Goal: Task Accomplishment & Management: Complete application form

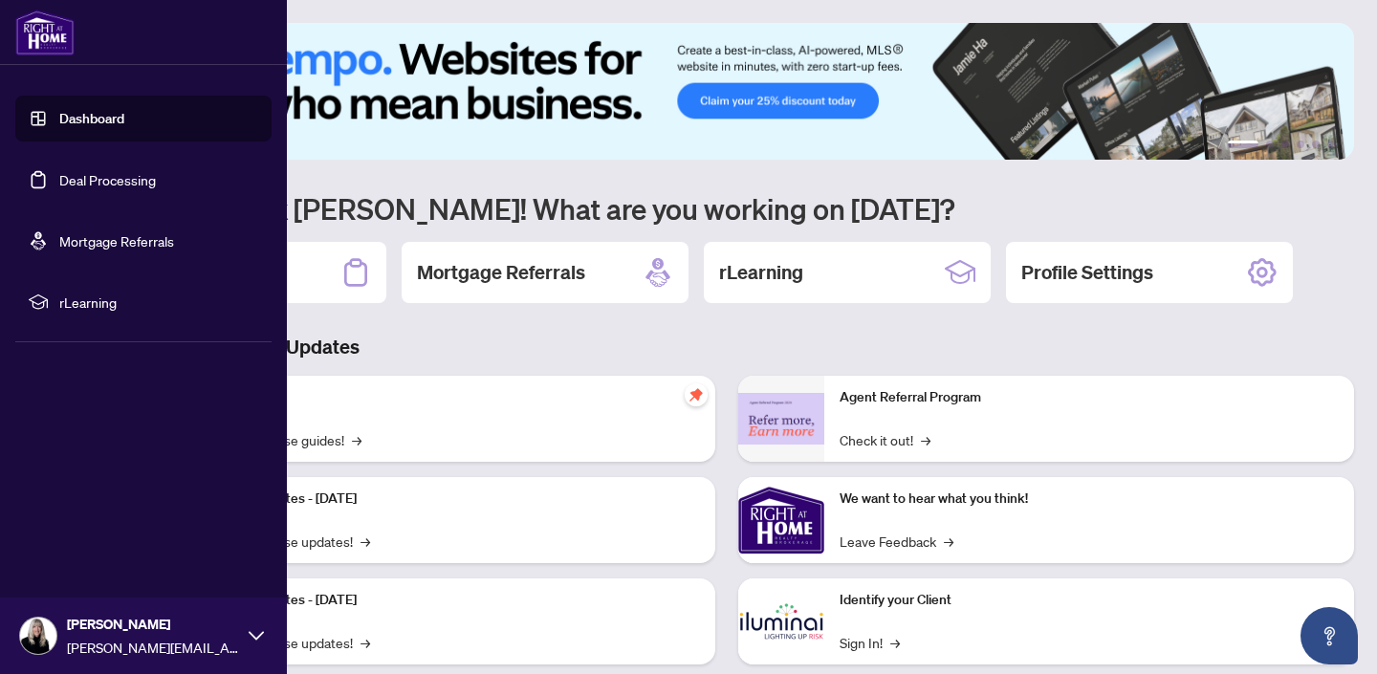
click at [84, 185] on link "Deal Processing" at bounding box center [107, 179] width 97 height 17
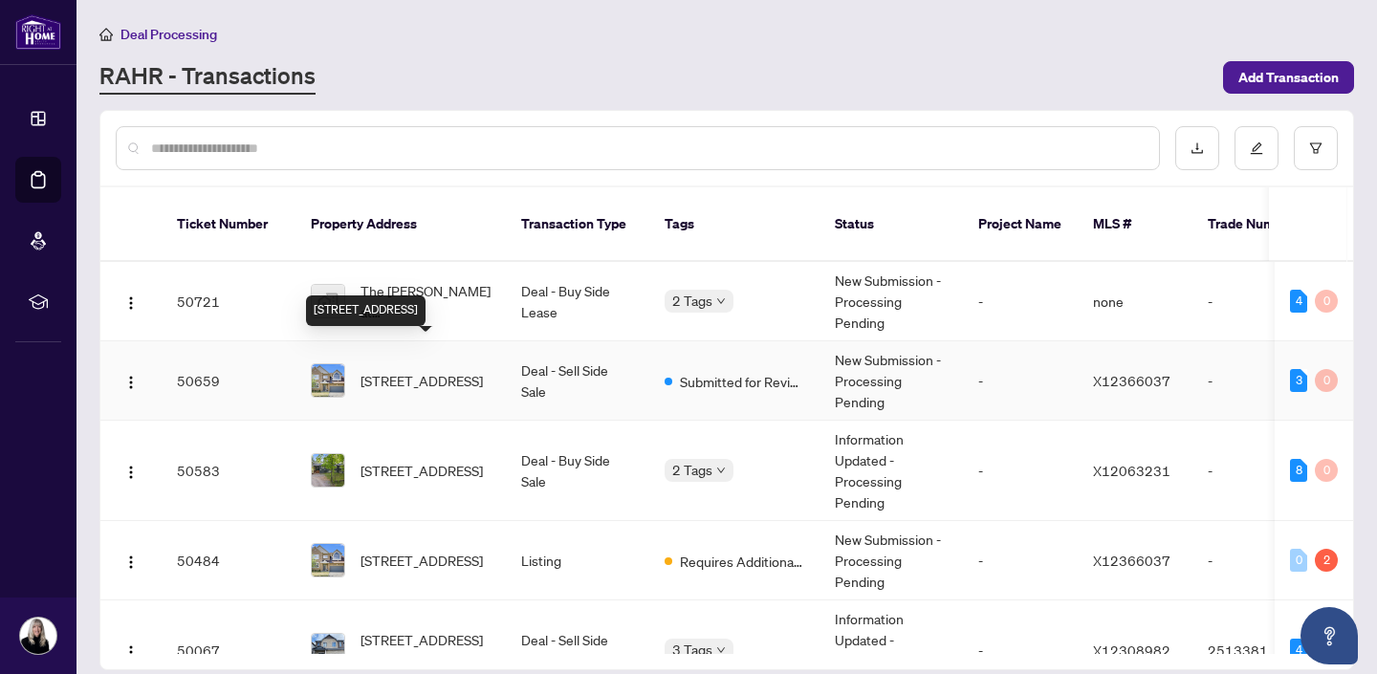
click at [408, 370] on span "[STREET_ADDRESS]" at bounding box center [422, 380] width 122 height 21
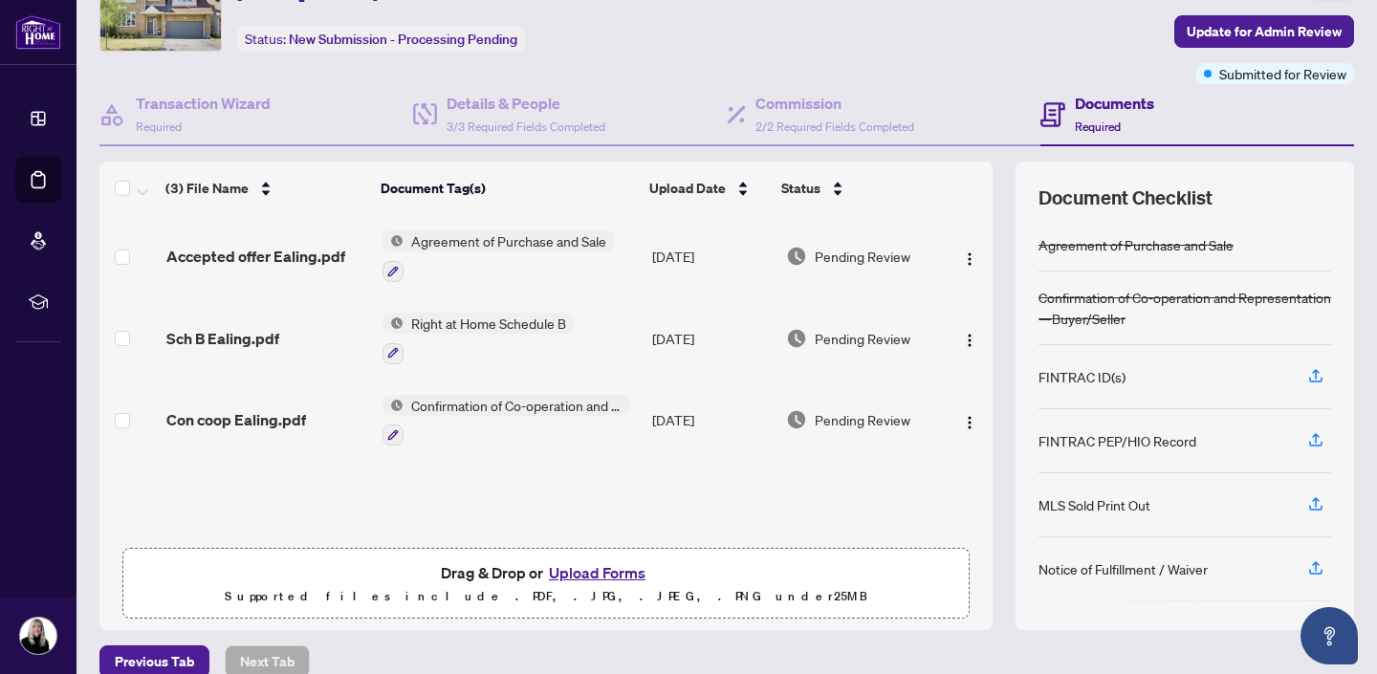
scroll to position [112, 0]
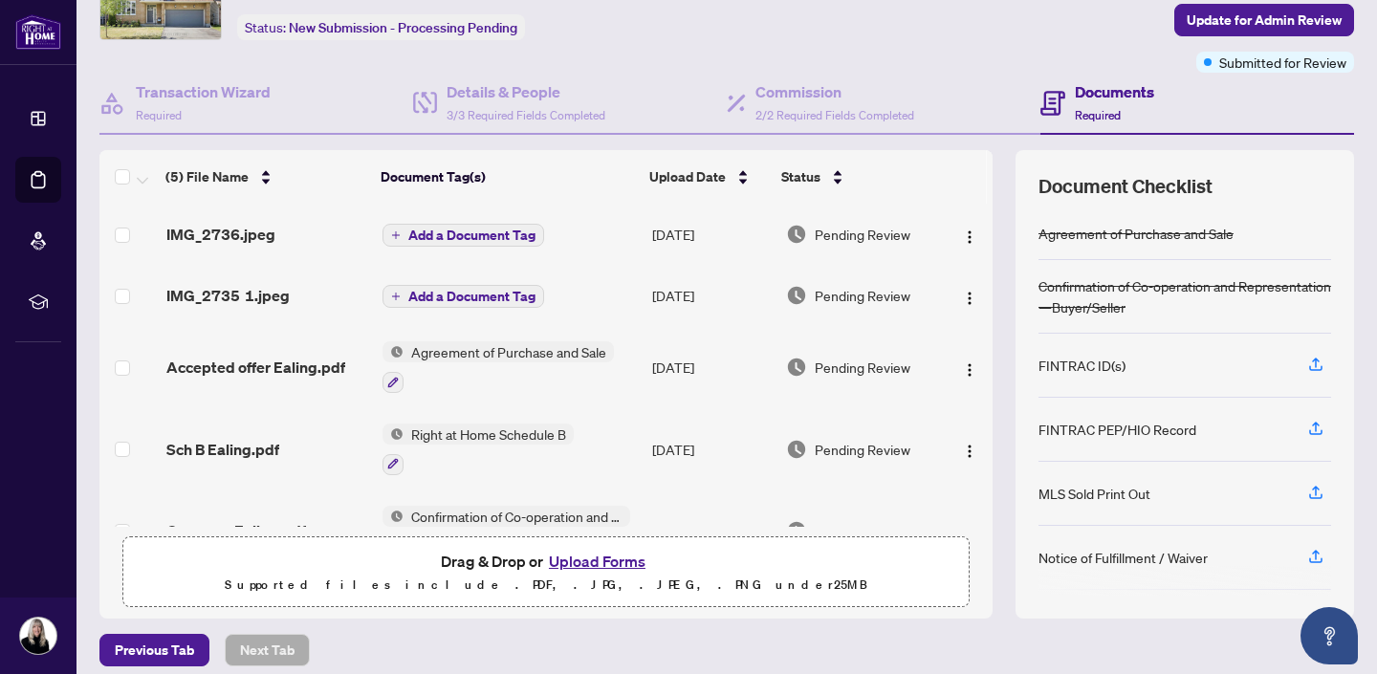
click at [1117, 90] on h4 "Documents" at bounding box center [1114, 91] width 79 height 23
click at [794, 87] on h4 "Commission" at bounding box center [835, 91] width 159 height 23
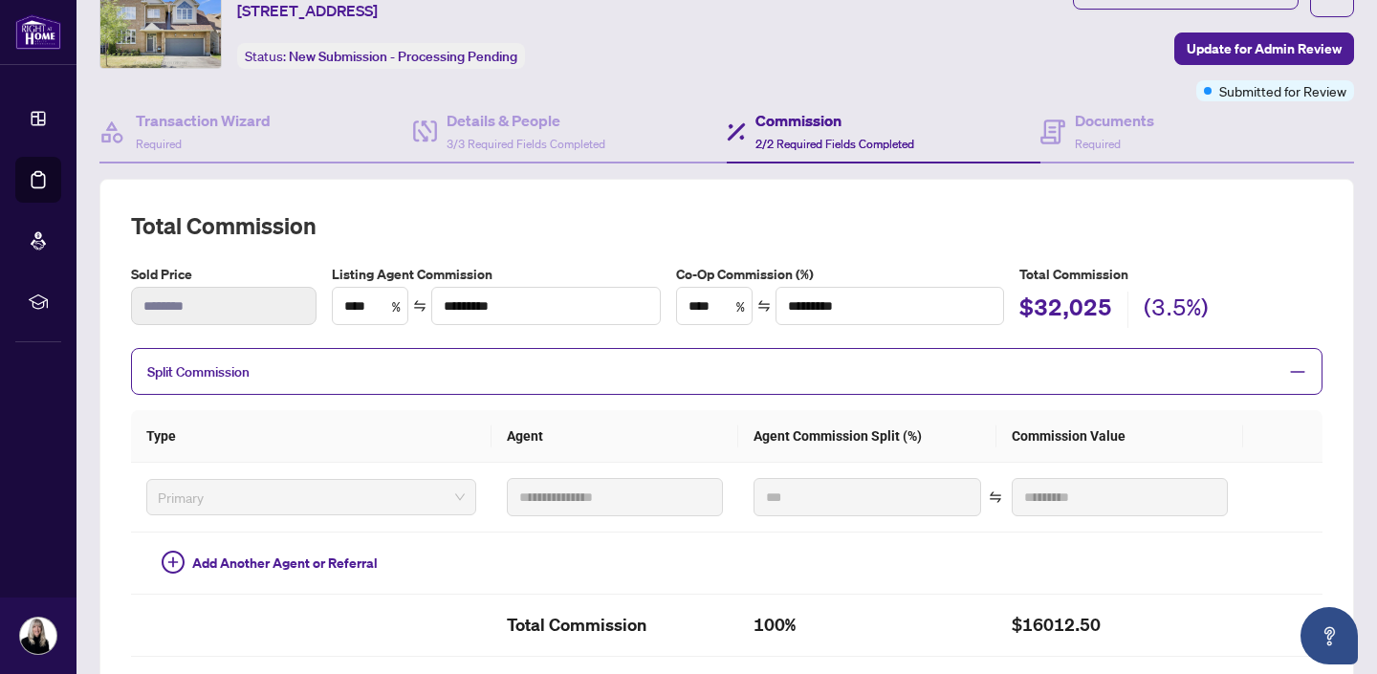
scroll to position [82, 0]
click at [511, 124] on h4 "Details & People" at bounding box center [526, 121] width 159 height 23
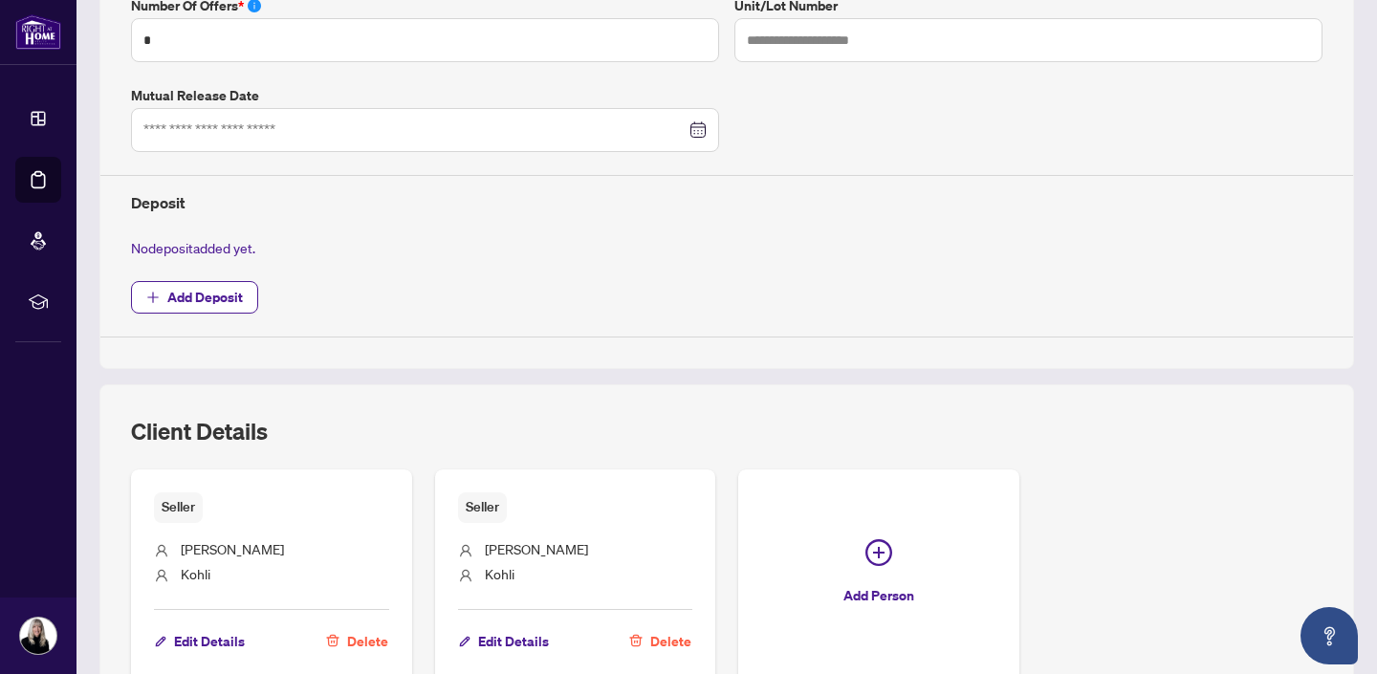
scroll to position [623, 0]
click at [217, 296] on span "Add Deposit" at bounding box center [205, 296] width 76 height 31
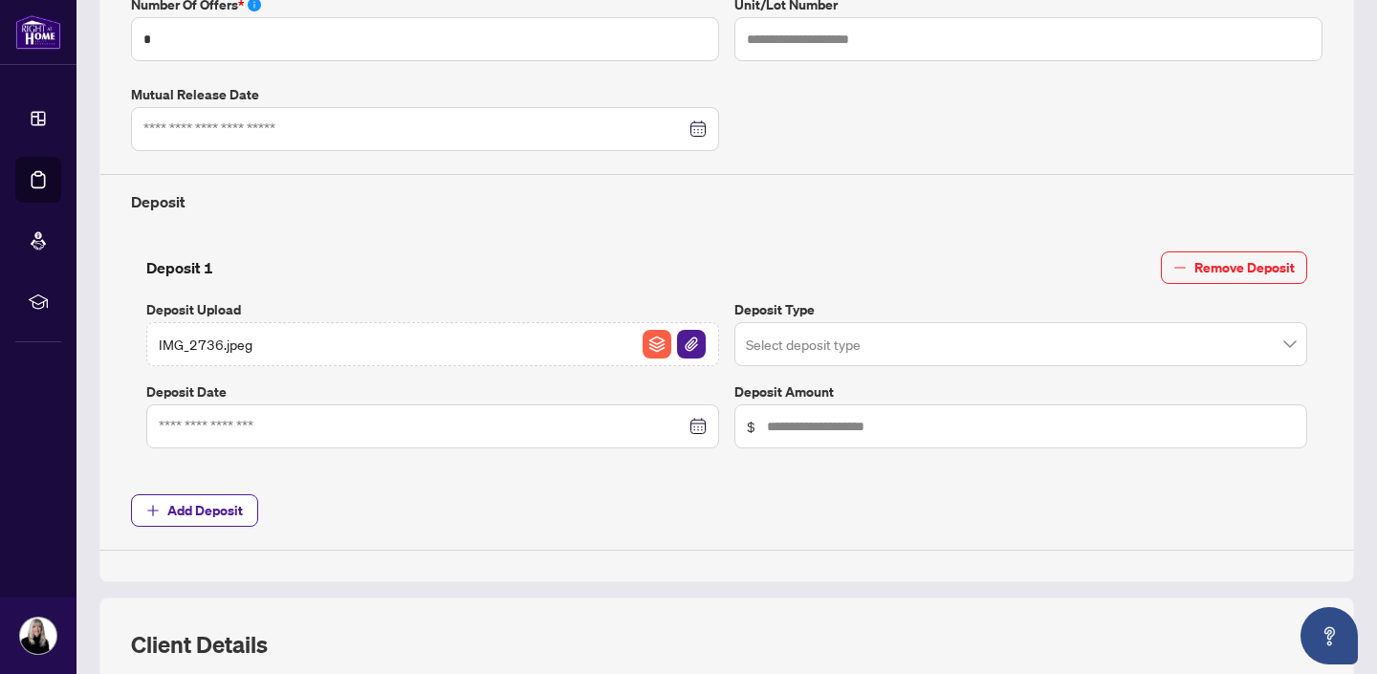
click at [696, 424] on div at bounding box center [433, 426] width 548 height 21
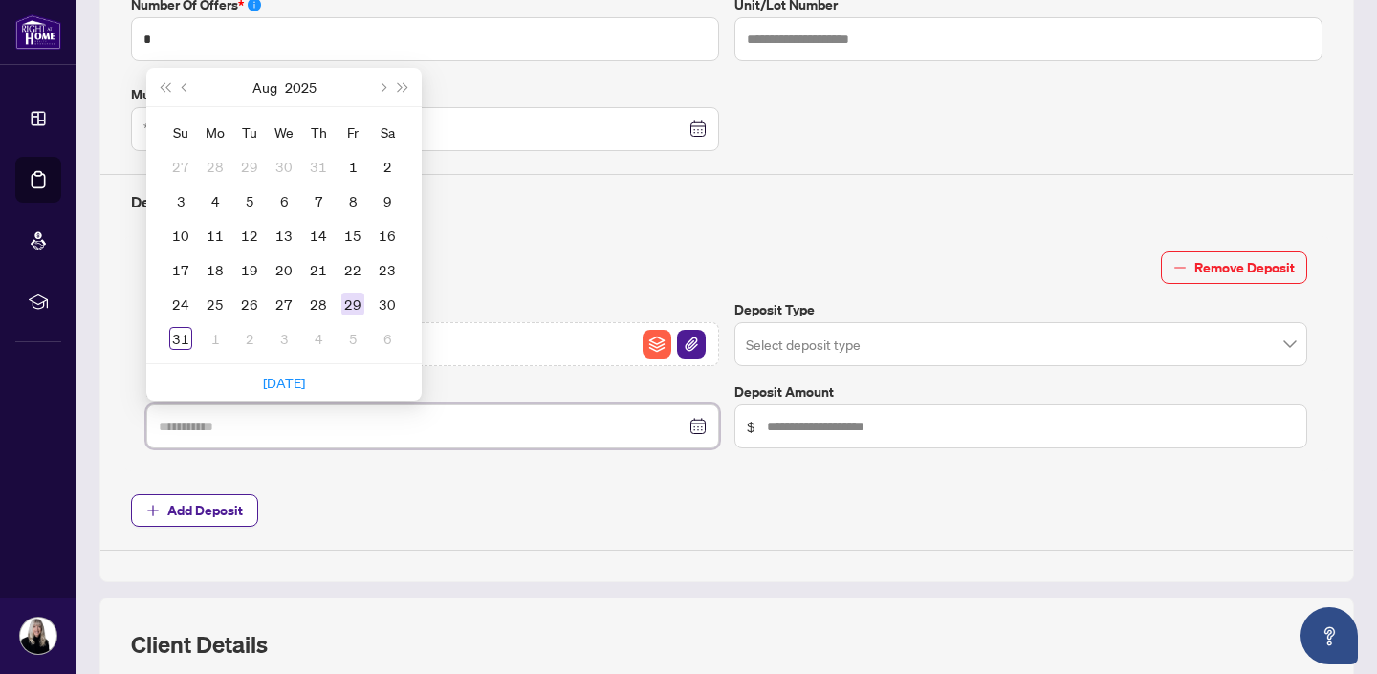
type input "**********"
click at [354, 300] on div "29" at bounding box center [352, 304] width 23 height 23
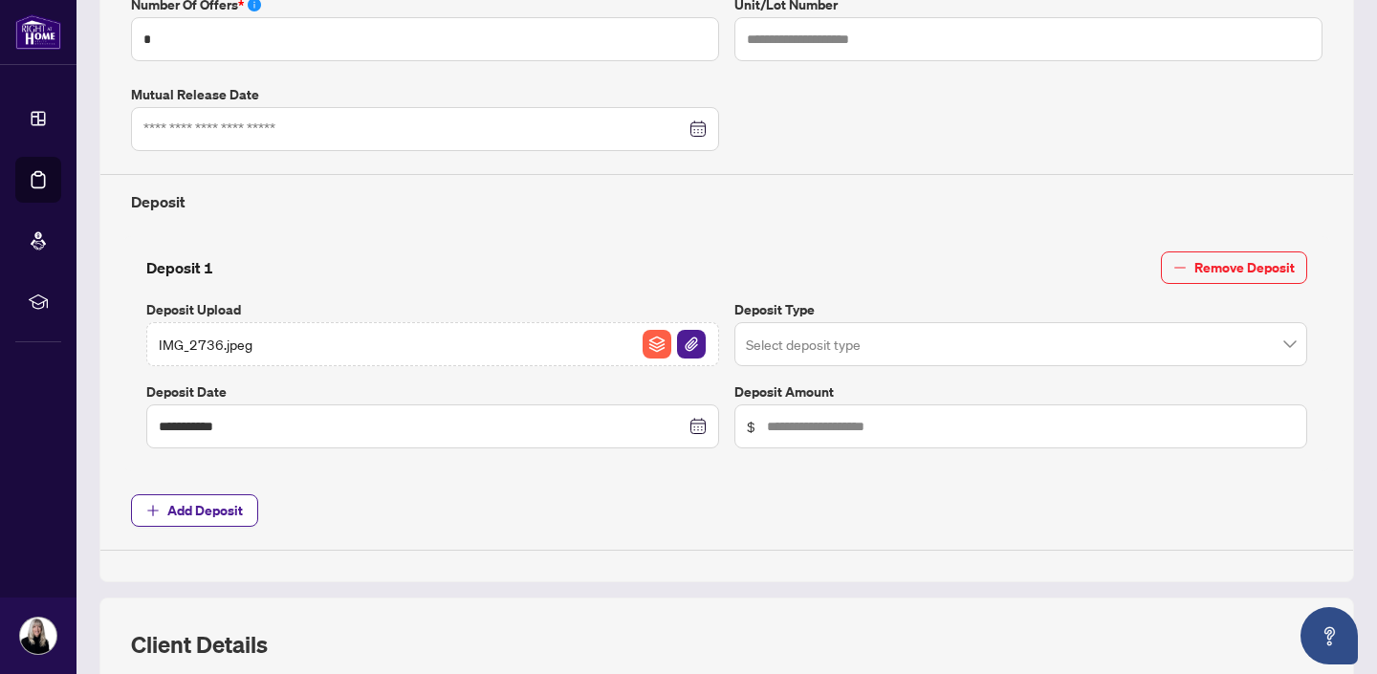
click at [215, 340] on span "IMG_2736.jpeg" at bounding box center [206, 344] width 94 height 21
click at [792, 418] on input "text" at bounding box center [1031, 426] width 528 height 21
type input "******"
click at [798, 348] on input "search" at bounding box center [1012, 347] width 533 height 42
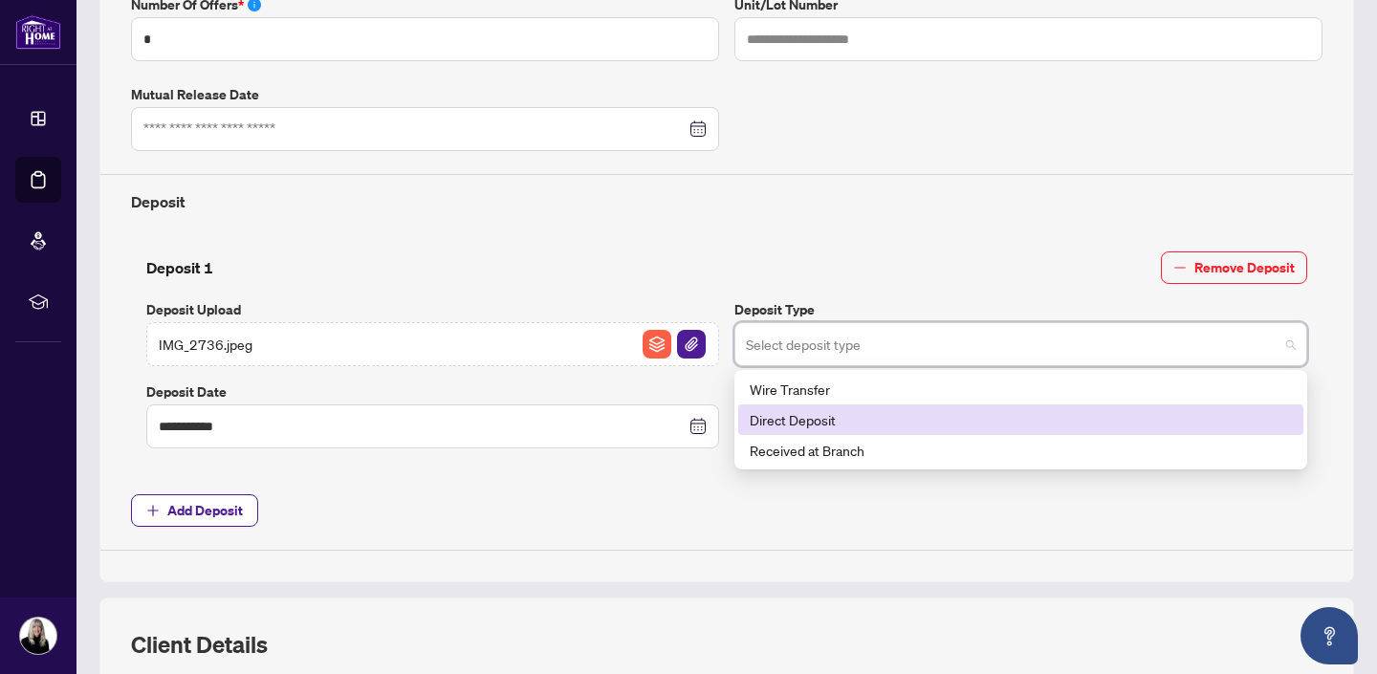
click at [799, 415] on div "Direct Deposit" at bounding box center [1021, 419] width 542 height 21
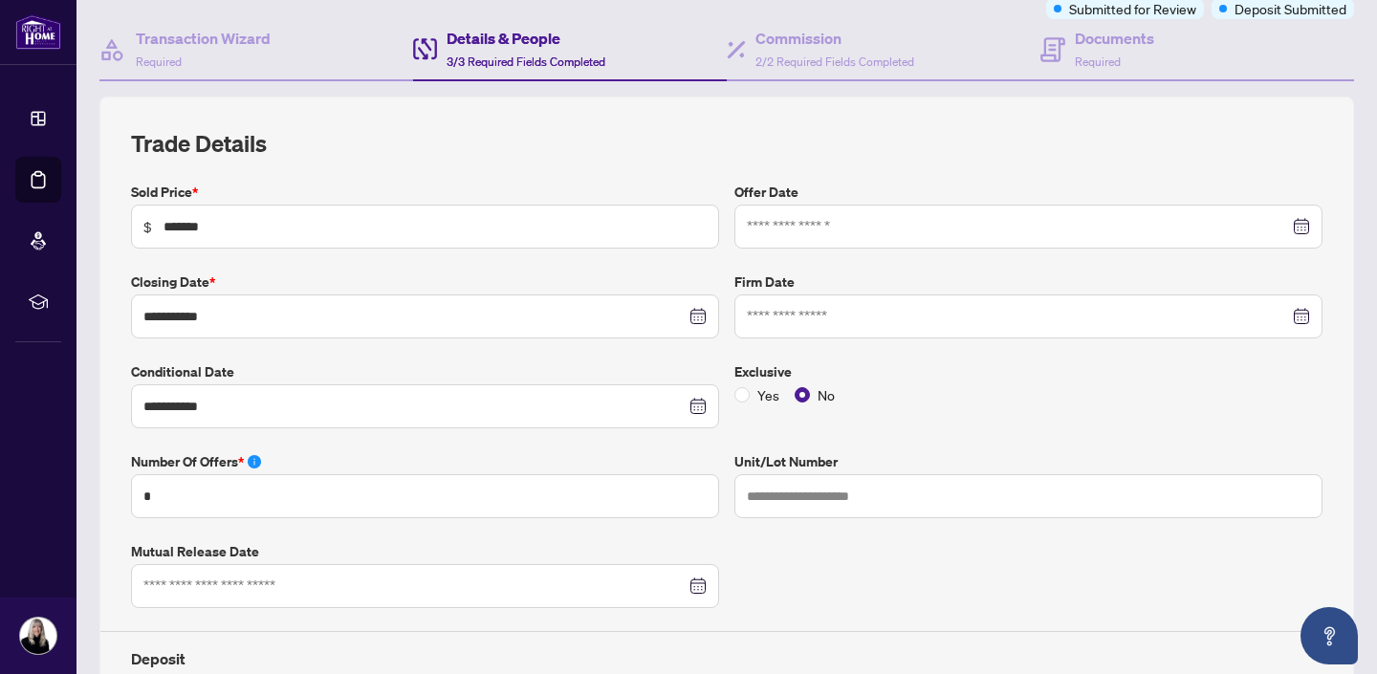
scroll to position [164, 0]
click at [1304, 317] on div at bounding box center [1028, 318] width 563 height 21
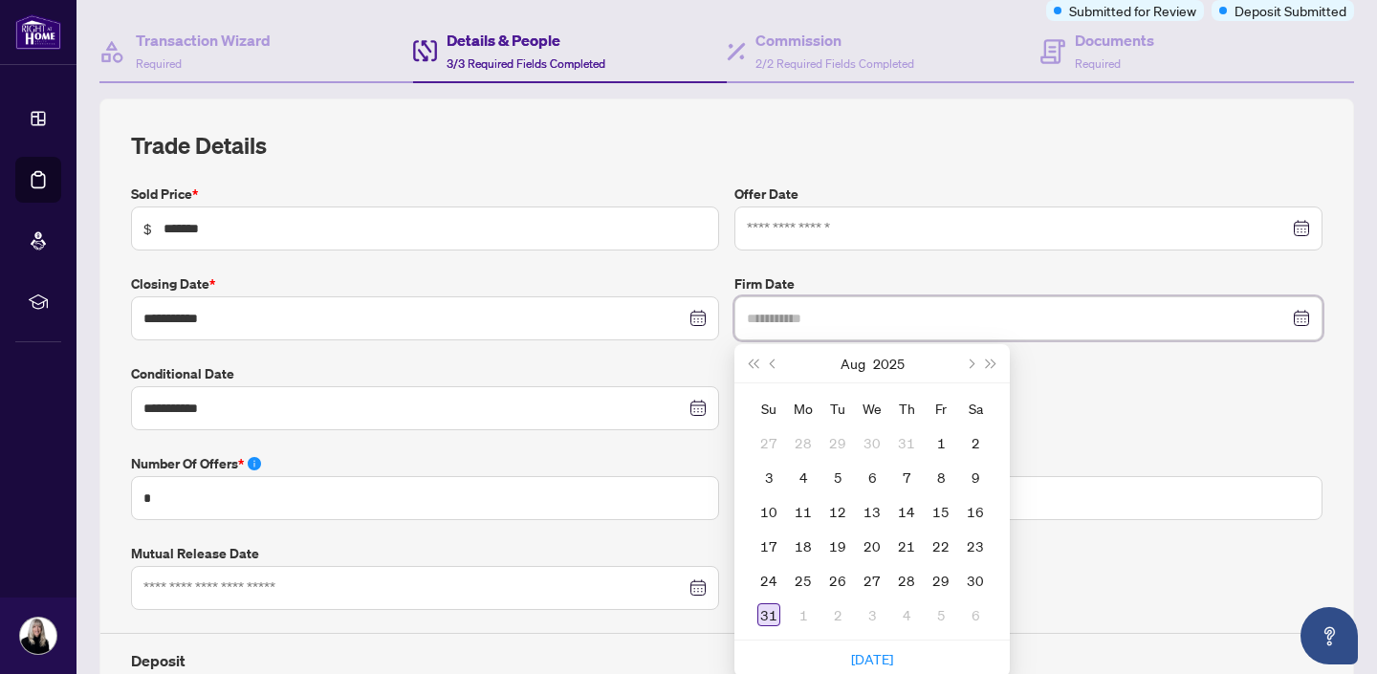
type input "**********"
click at [765, 611] on div "31" at bounding box center [768, 614] width 23 height 23
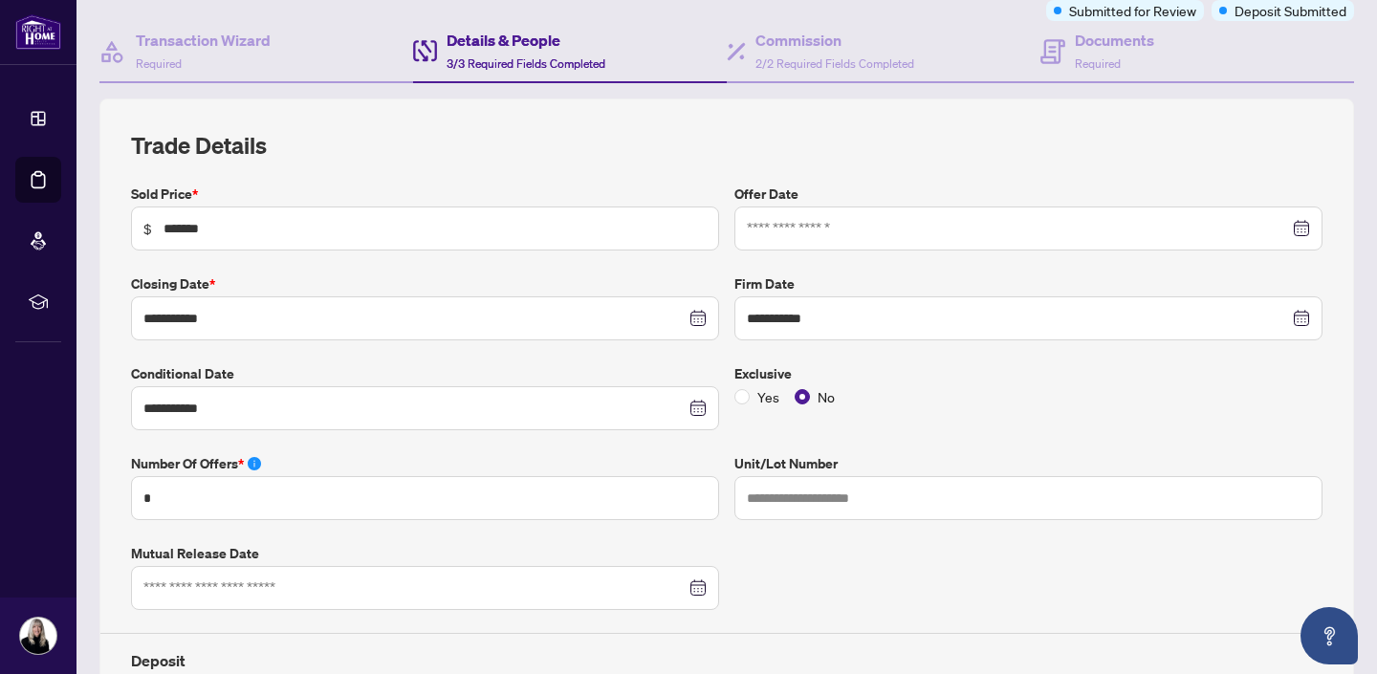
click at [1304, 223] on div at bounding box center [1028, 228] width 563 height 21
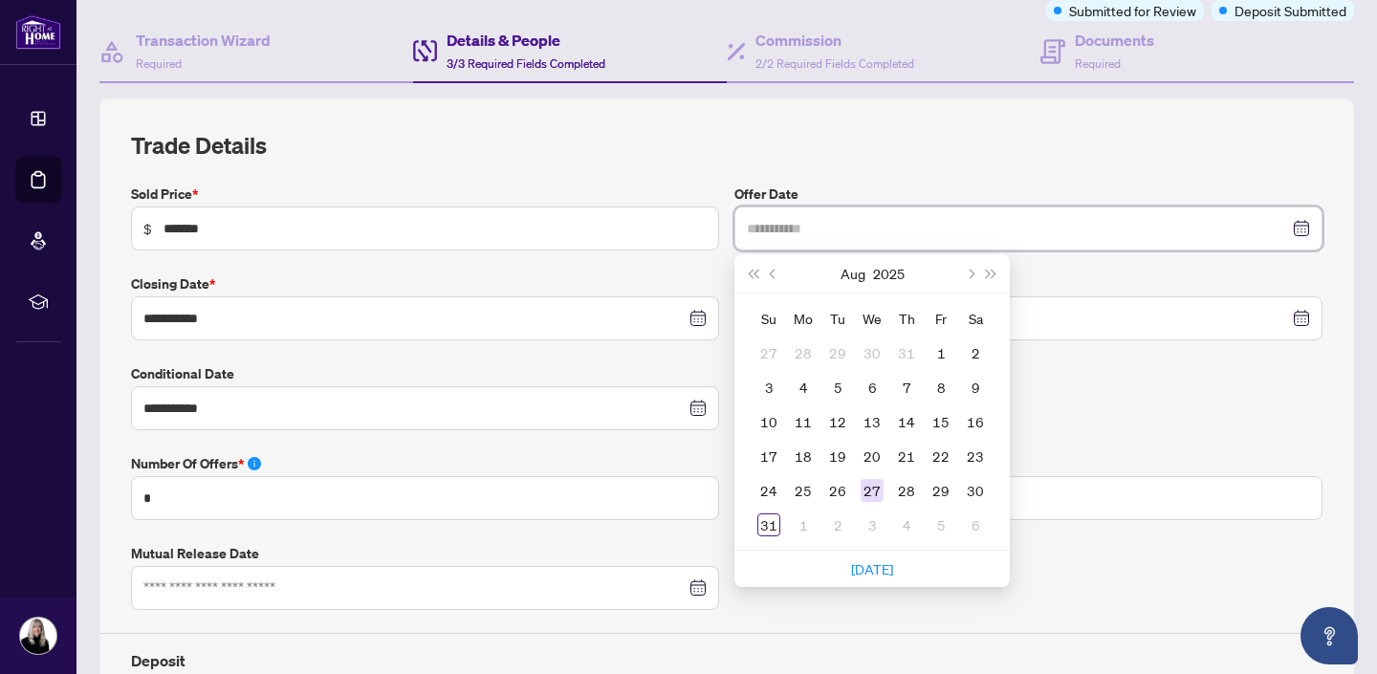
type input "**********"
click at [876, 492] on div "27" at bounding box center [872, 490] width 23 height 23
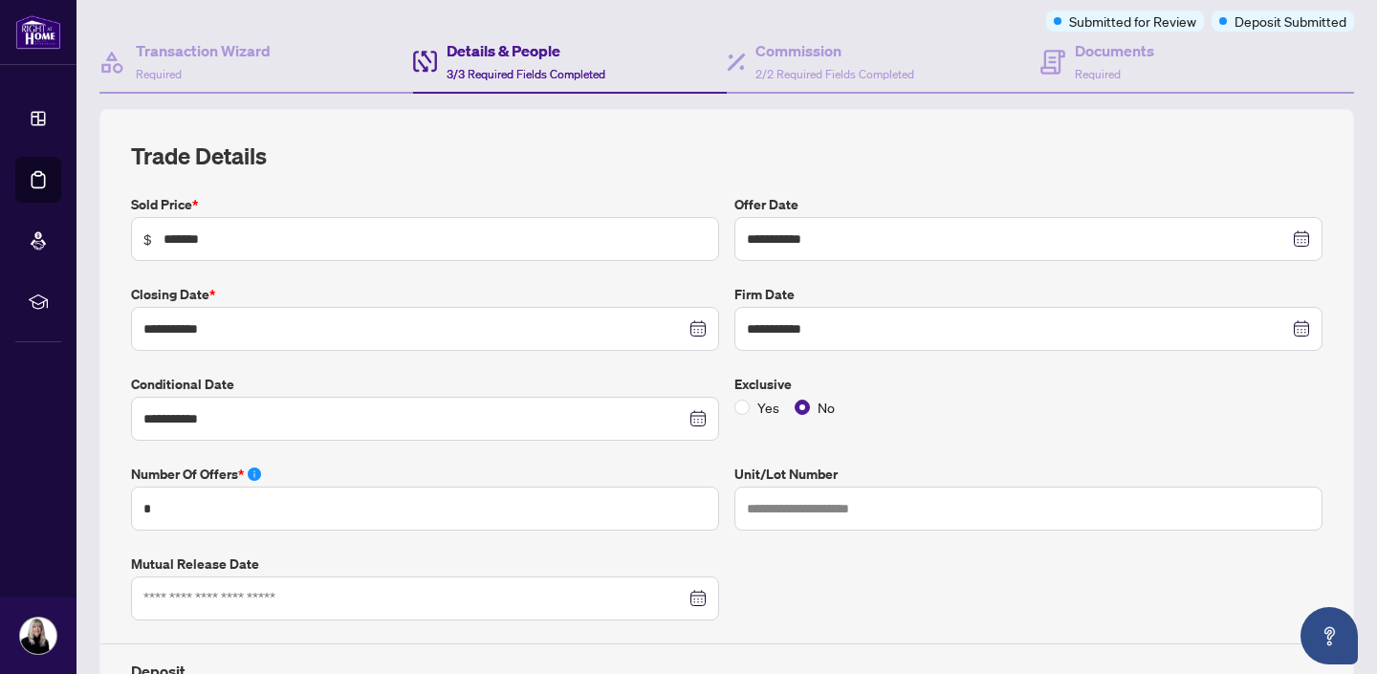
scroll to position [0, 0]
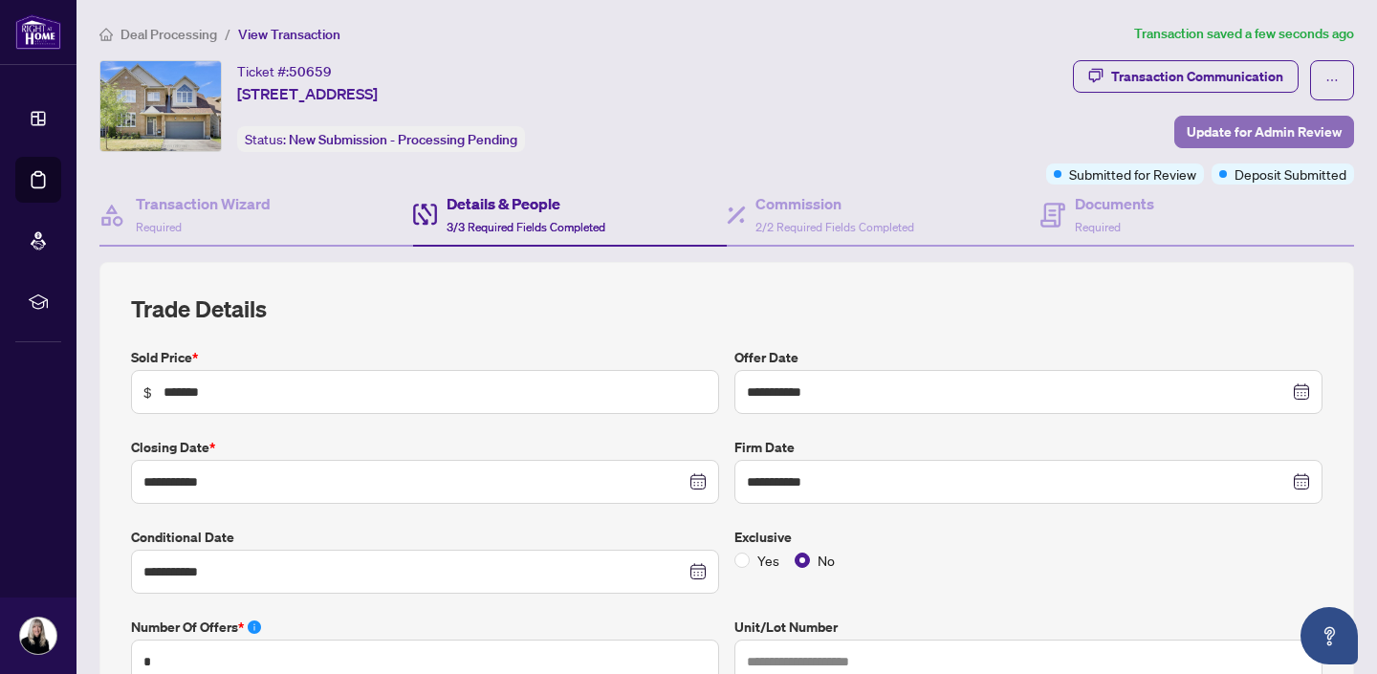
click at [1272, 127] on span "Update for Admin Review" at bounding box center [1264, 132] width 155 height 31
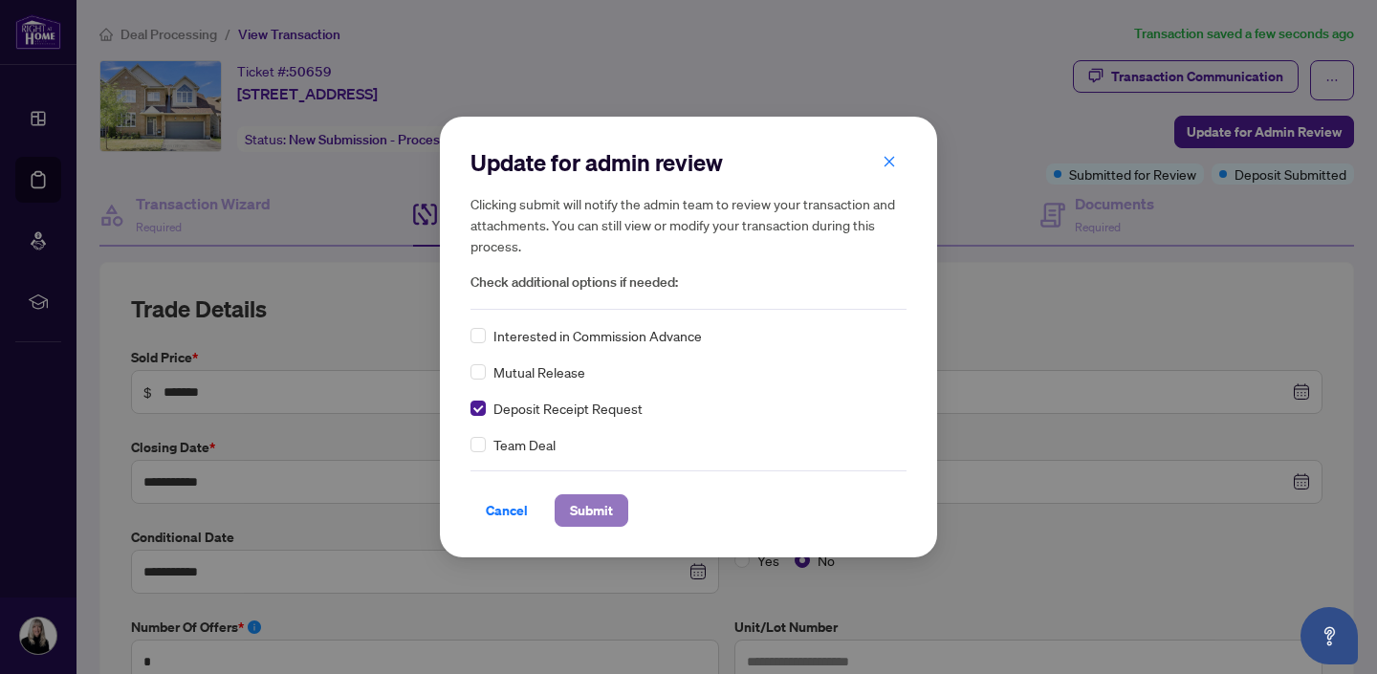
click at [597, 514] on span "Submit" at bounding box center [591, 510] width 43 height 31
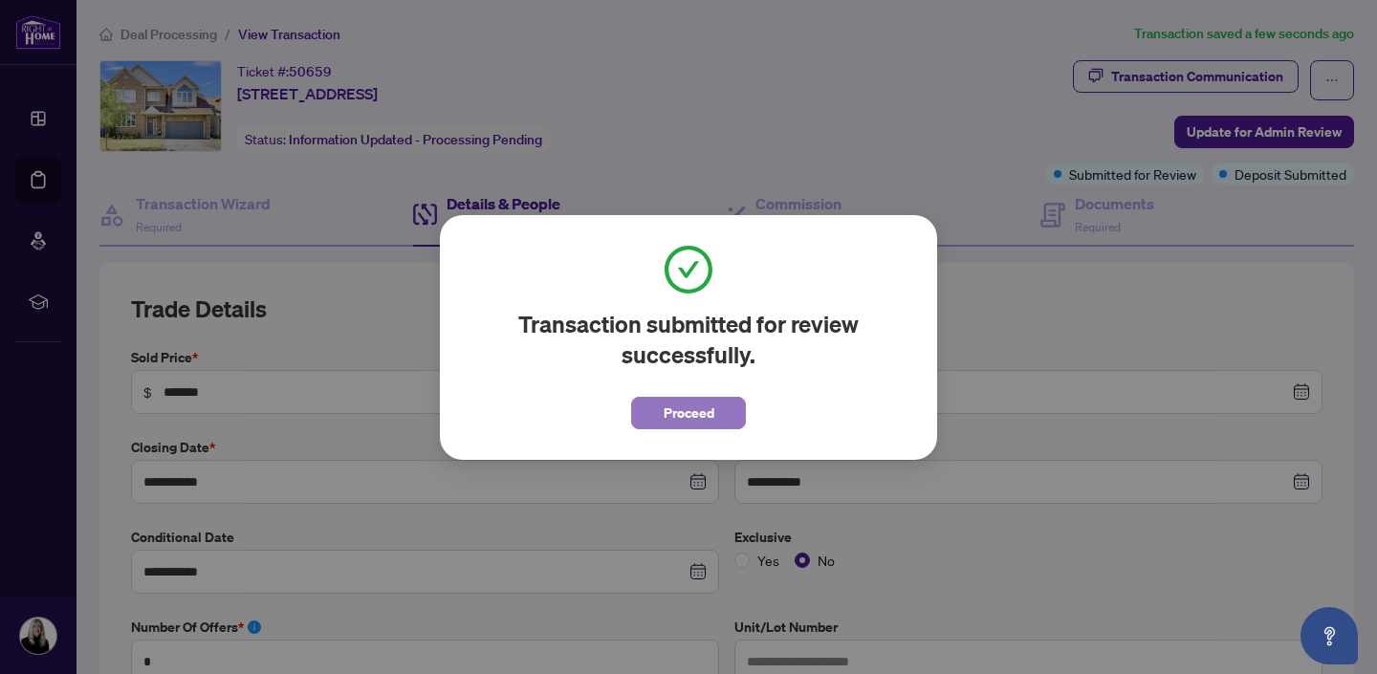
click at [668, 413] on span "Proceed" at bounding box center [689, 413] width 51 height 31
